Goal: Task Accomplishment & Management: Complete application form

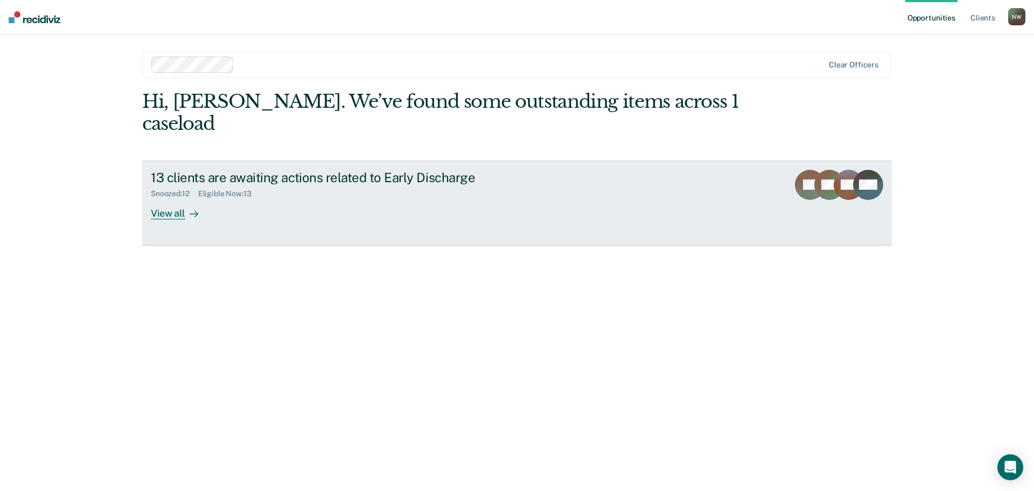
click at [177, 198] on link "13 clients are awaiting actions related to Early Discharge Snoozed : 12 Eligibl…" at bounding box center [517, 202] width 750 height 85
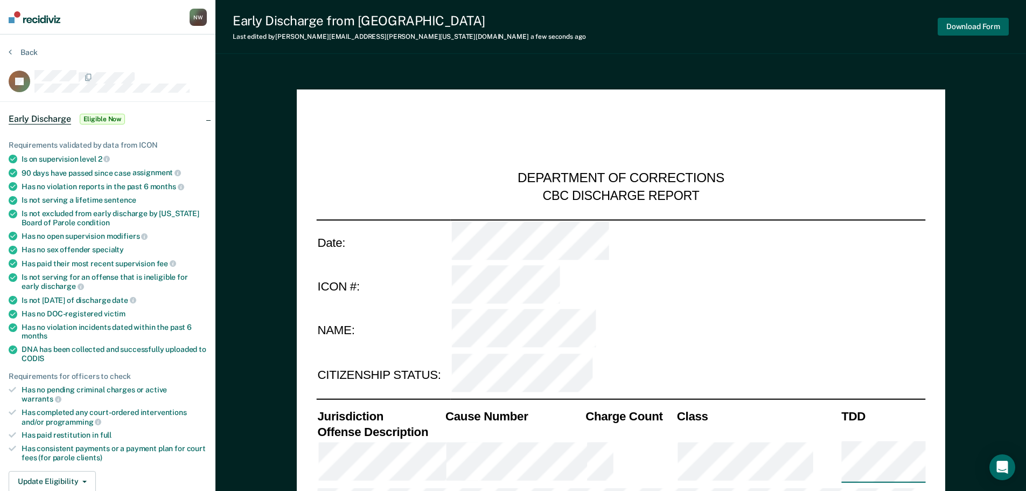
click at [962, 27] on button "Download Form" at bounding box center [973, 27] width 71 height 18
type textarea "x"
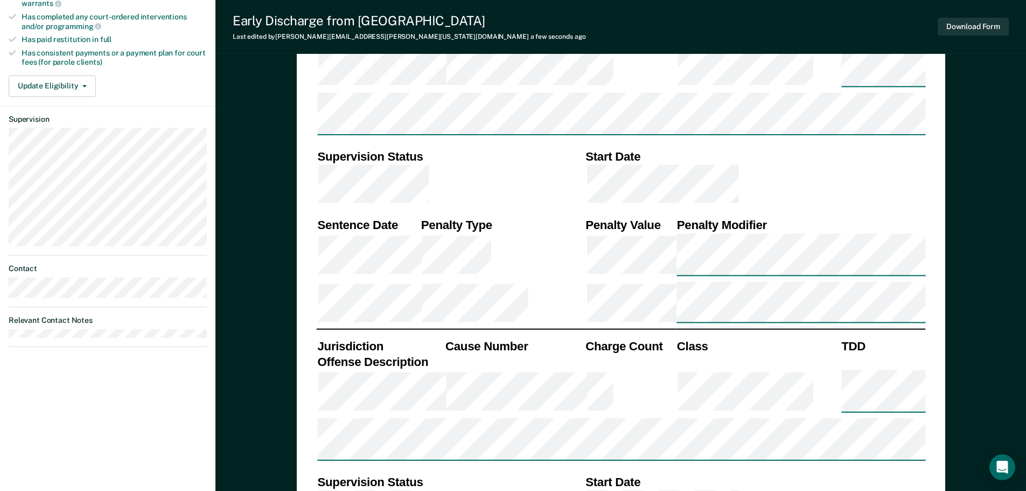
scroll to position [269, 0]
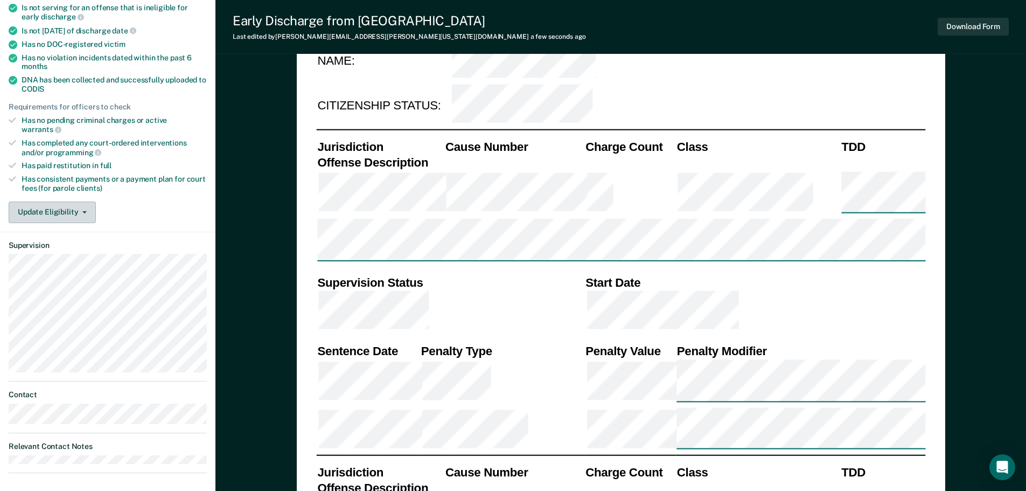
click at [60, 203] on button "Update Eligibility" at bounding box center [52, 212] width 87 height 22
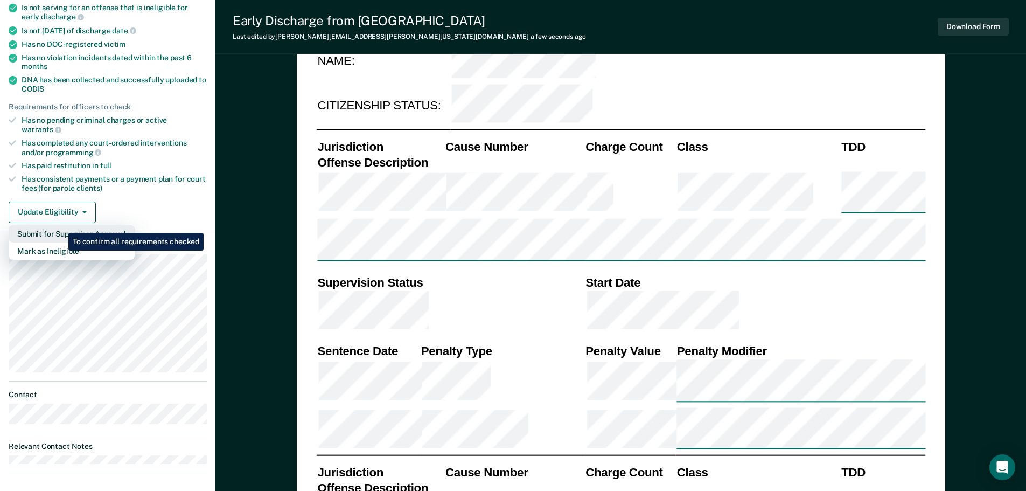
click at [60, 225] on button "Submit for Supervisor Approval" at bounding box center [72, 233] width 126 height 17
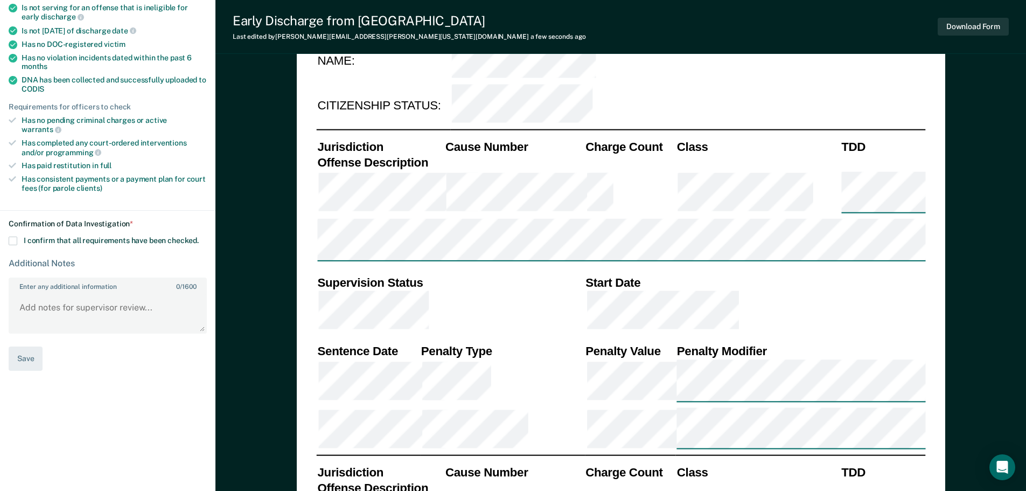
click at [11, 236] on span at bounding box center [13, 240] width 9 height 9
click at [199, 236] on input "I confirm that all requirements have been checked." at bounding box center [199, 236] width 0 height 0
click at [15, 347] on button "Save" at bounding box center [26, 358] width 34 height 24
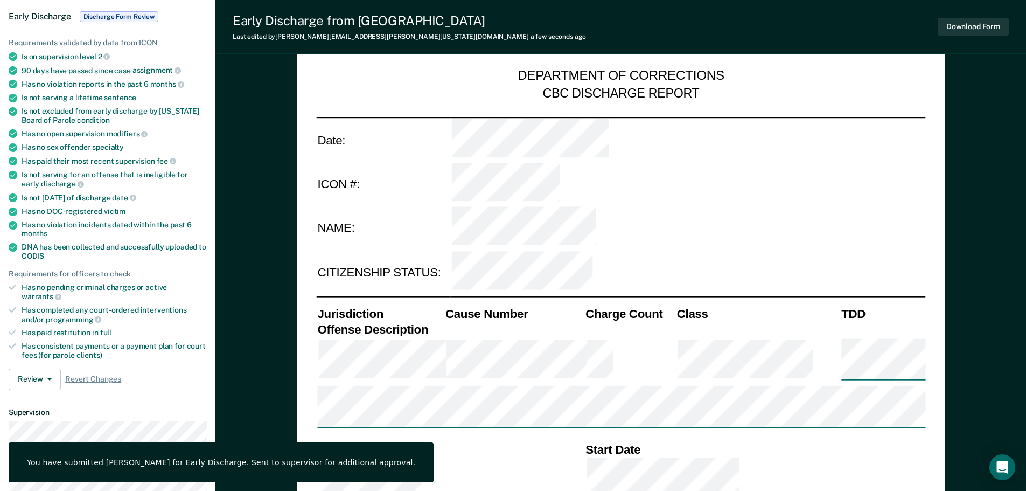
scroll to position [0, 0]
